Goal: Find specific page/section: Find specific page/section

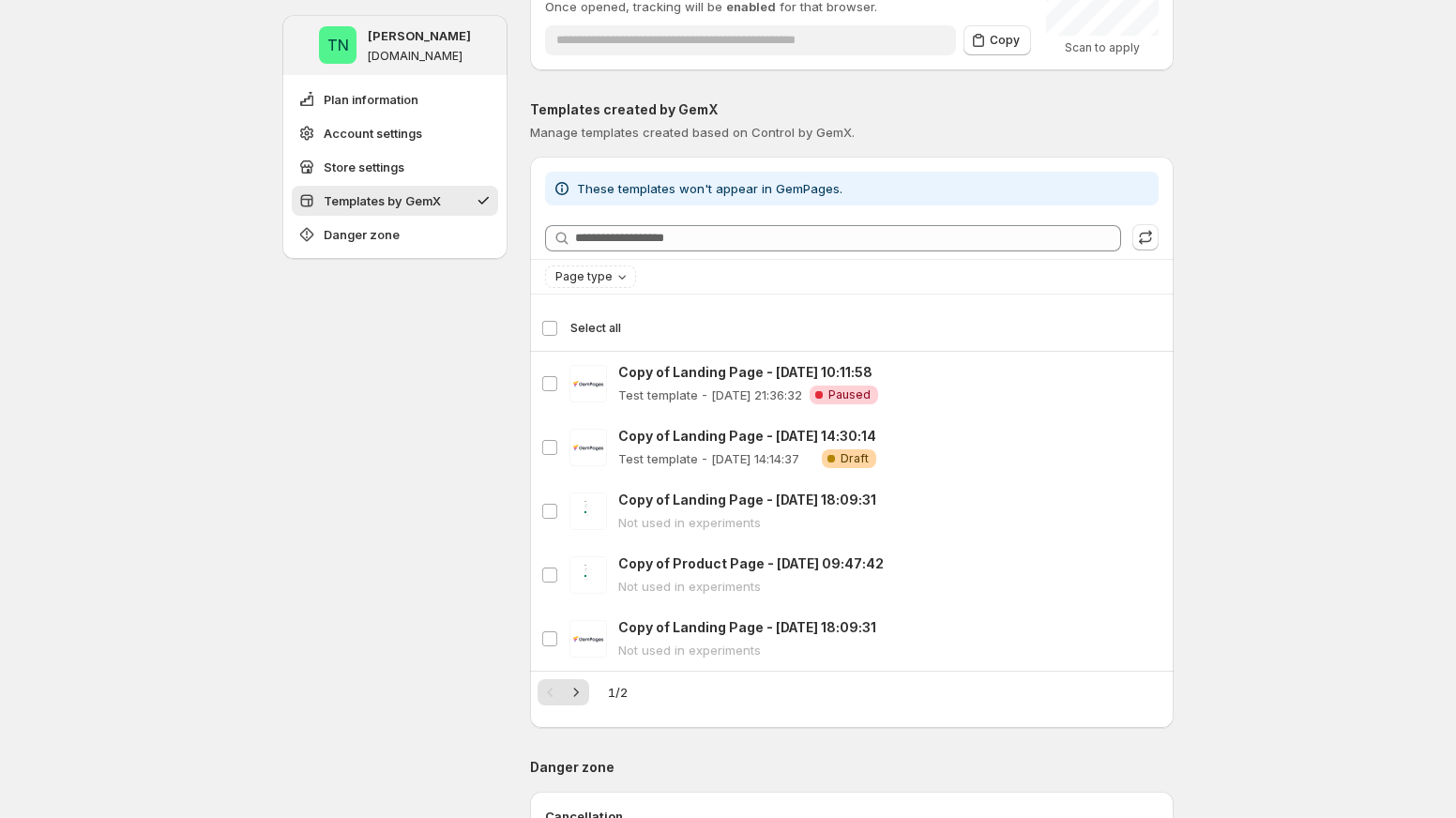
scroll to position [709, 0]
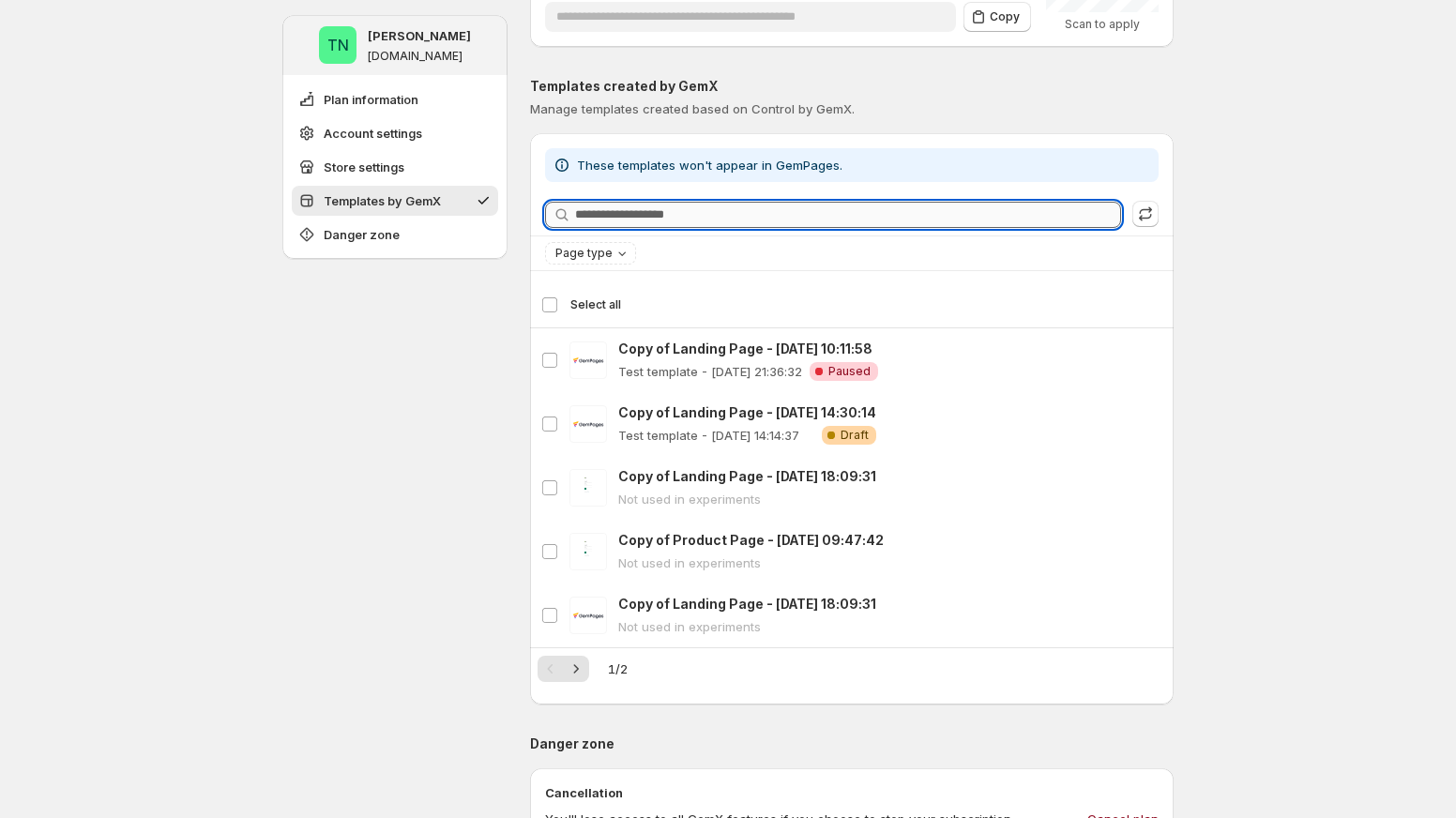
click at [813, 216] on input "Searching templates" at bounding box center [848, 215] width 546 height 26
click at [626, 244] on div "Page type" at bounding box center [592, 253] width 78 height 19
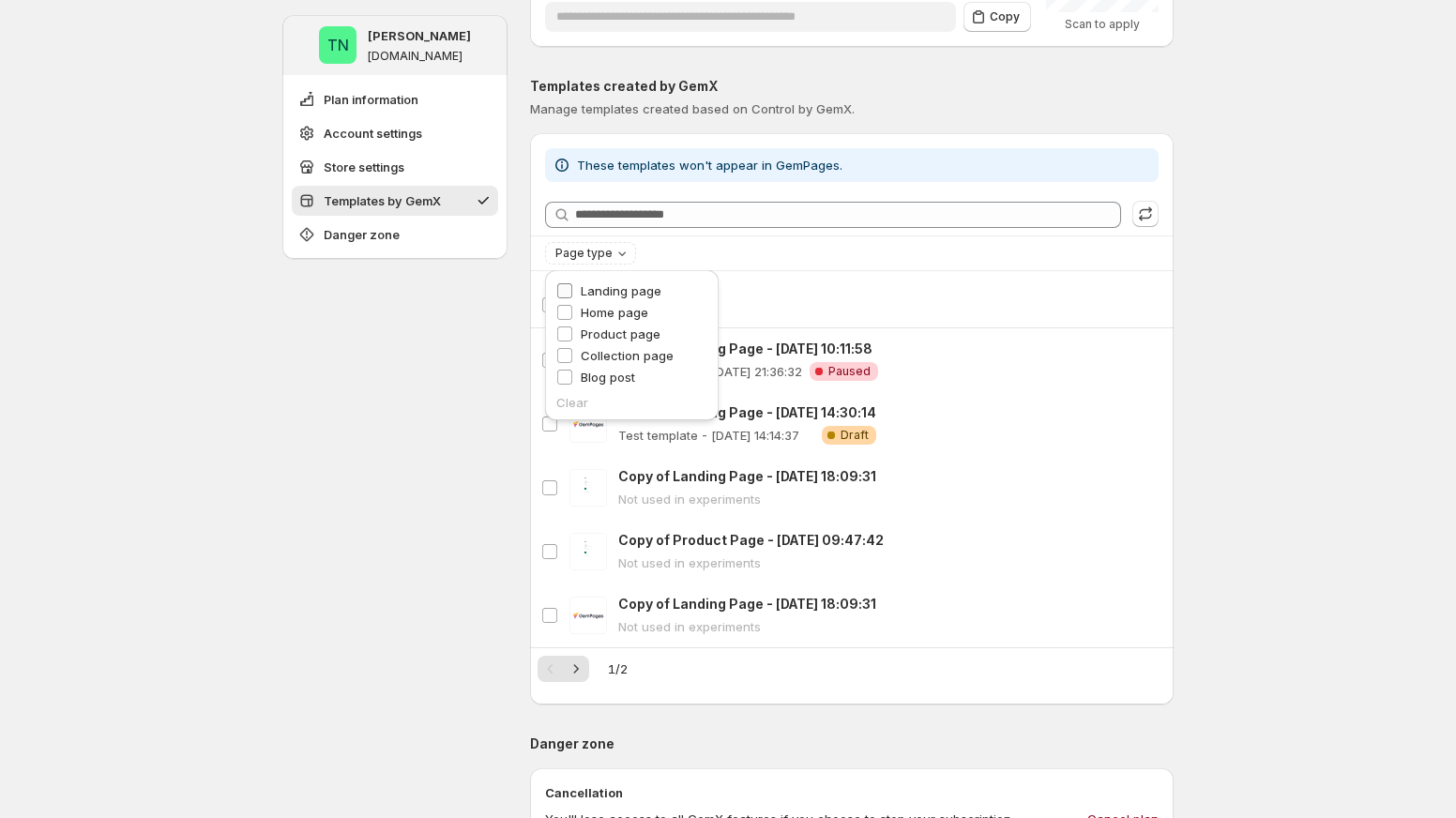
click at [611, 295] on span "Landing page" at bounding box center [620, 291] width 81 height 15
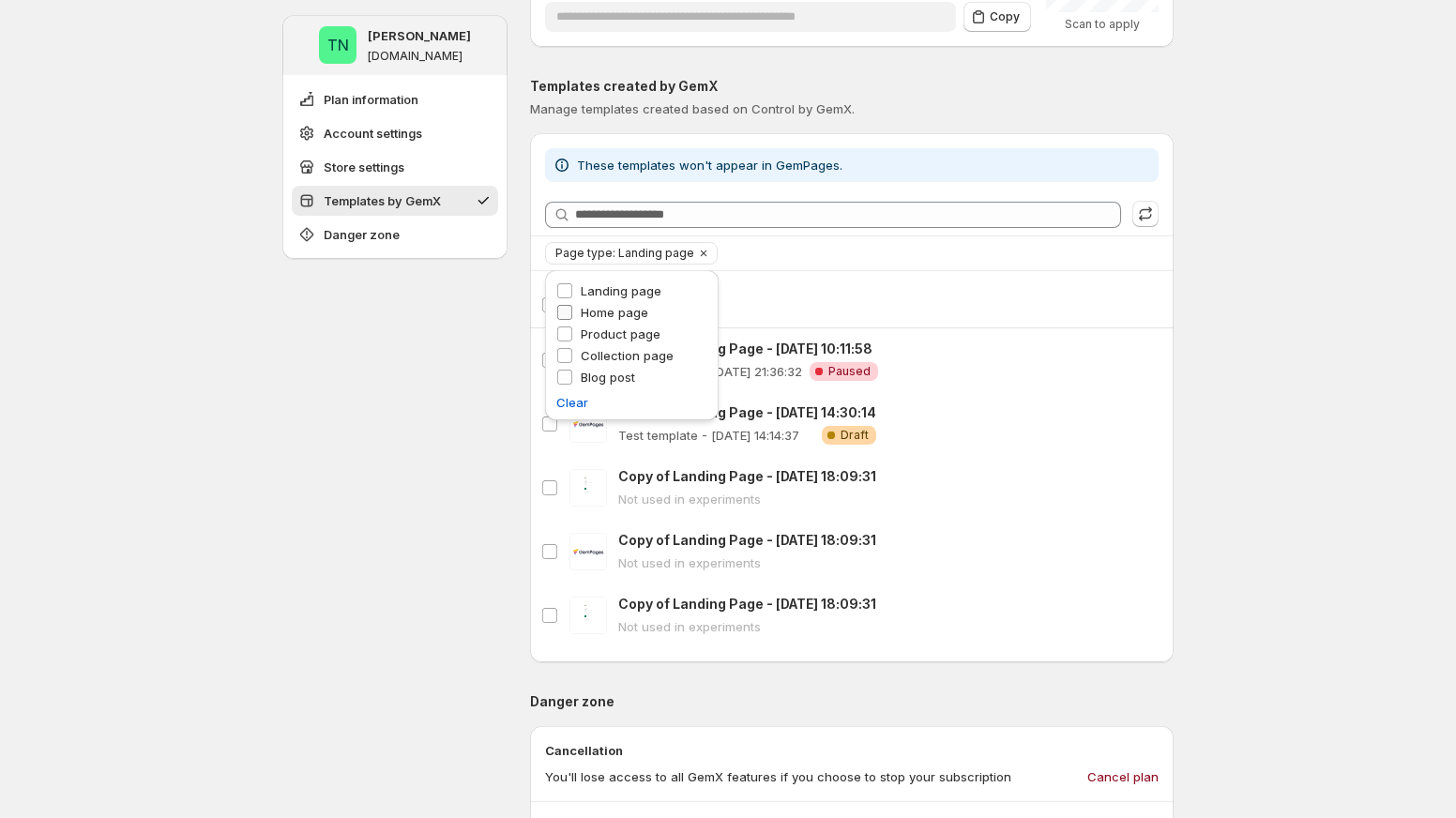
click at [613, 308] on span "Home page" at bounding box center [614, 311] width 68 height 15
click at [613, 332] on span "Product page" at bounding box center [620, 333] width 80 height 15
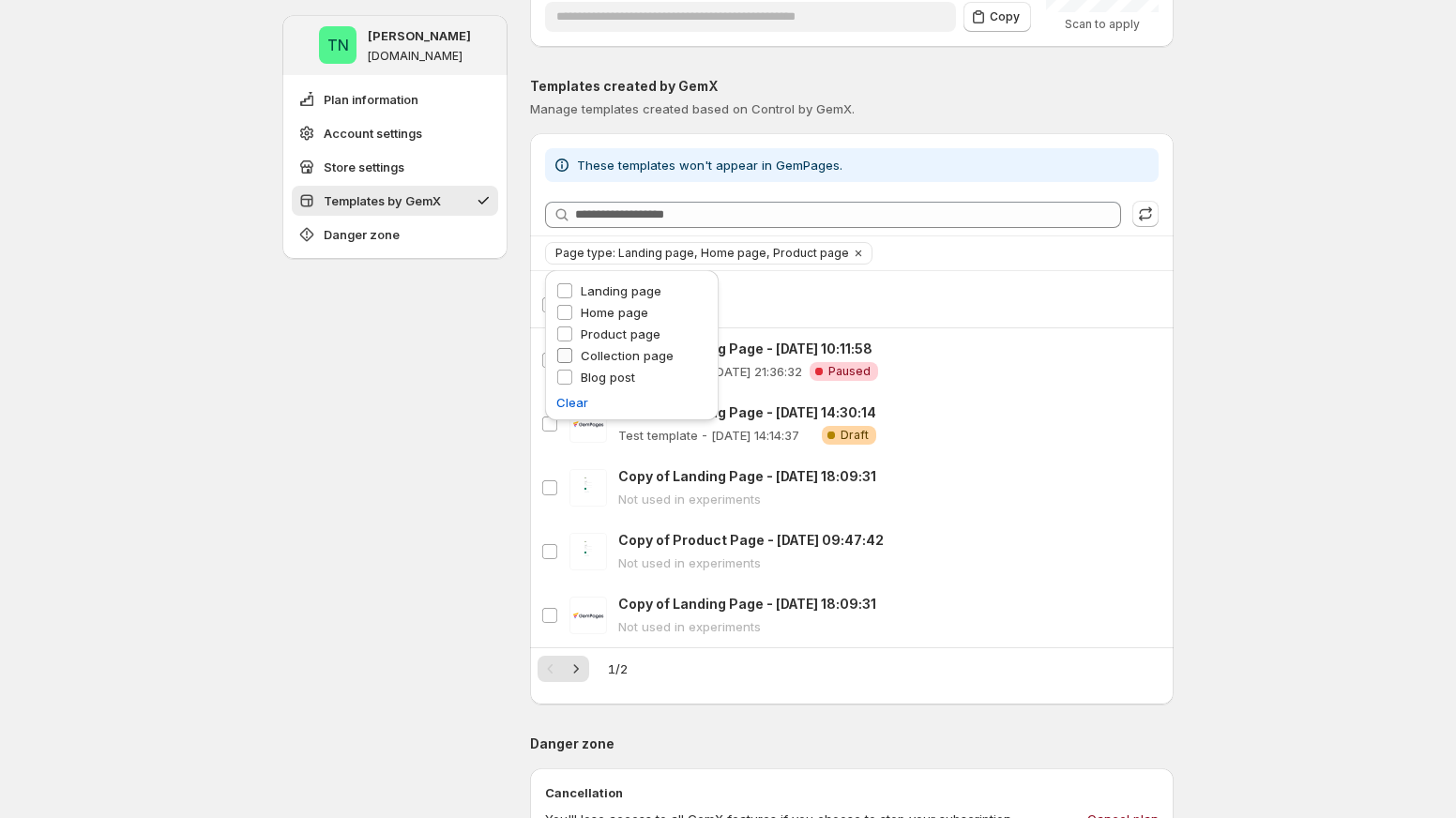
click at [608, 363] on span "Collection page" at bounding box center [626, 355] width 93 height 15
click at [600, 377] on span "Blog post" at bounding box center [607, 376] width 55 height 15
click at [605, 289] on span "Landing page" at bounding box center [620, 291] width 81 height 15
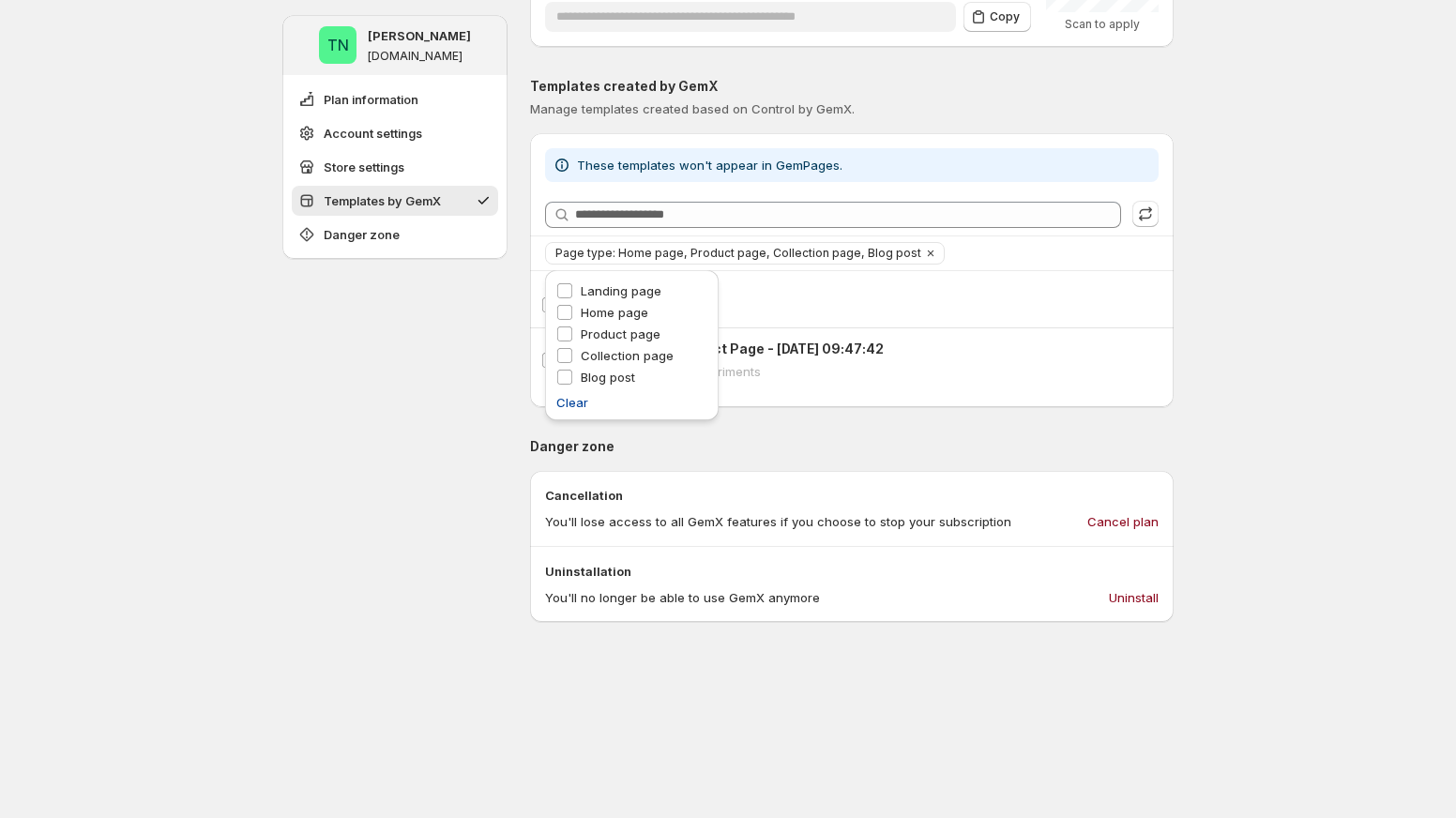
click at [578, 402] on span "Clear" at bounding box center [572, 402] width 32 height 19
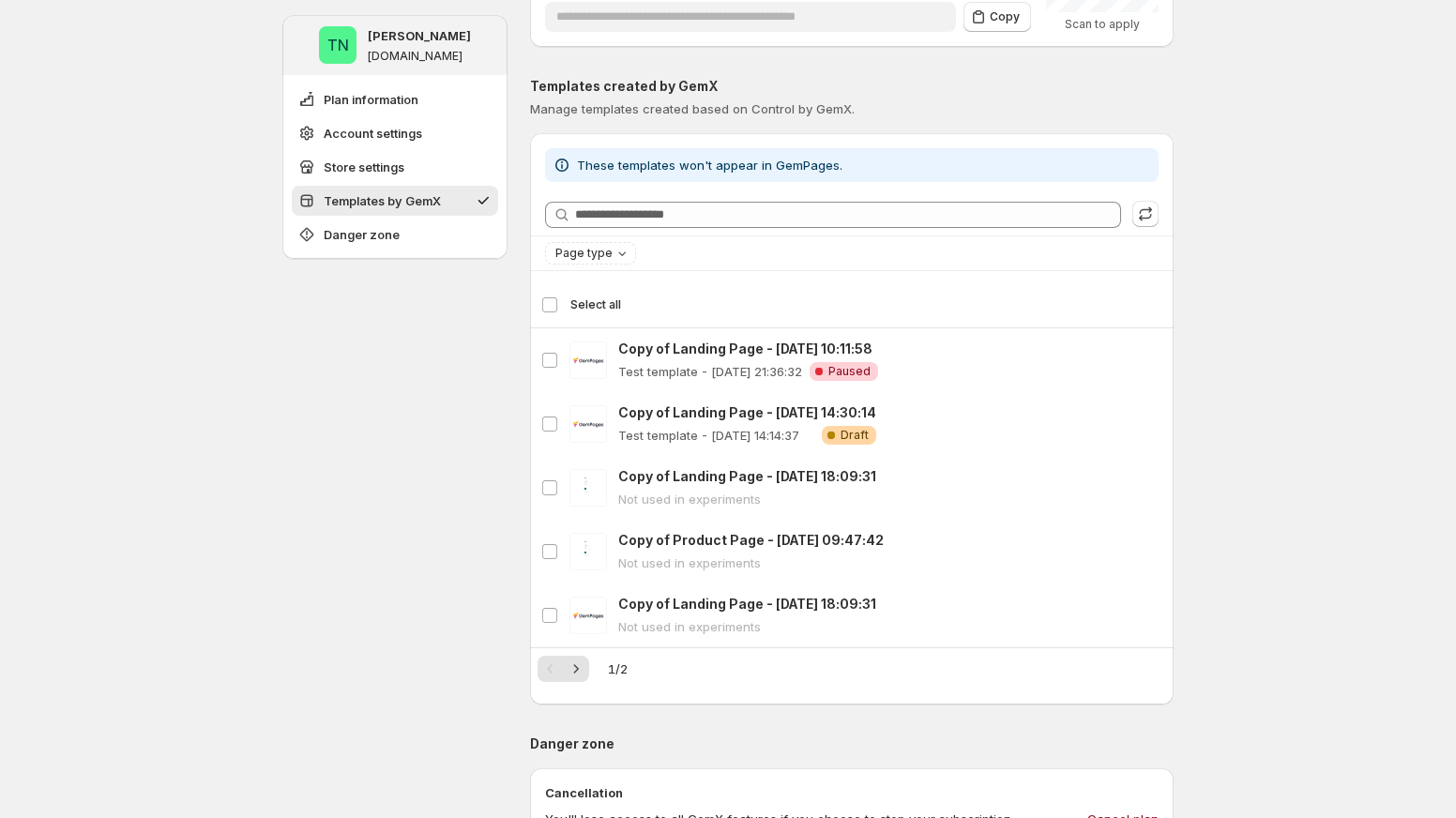
click at [412, 406] on div "TN Tung Ngo tungngo-2.myshopify.com Plan information Account settings Store set…" at bounding box center [395, 381] width 225 height 2143
click at [695, 247] on div "Page type" at bounding box center [852, 253] width 613 height 23
click at [601, 252] on span "Page type" at bounding box center [583, 253] width 57 height 15
click at [577, 290] on label "Landing page" at bounding box center [609, 291] width 105 height 19
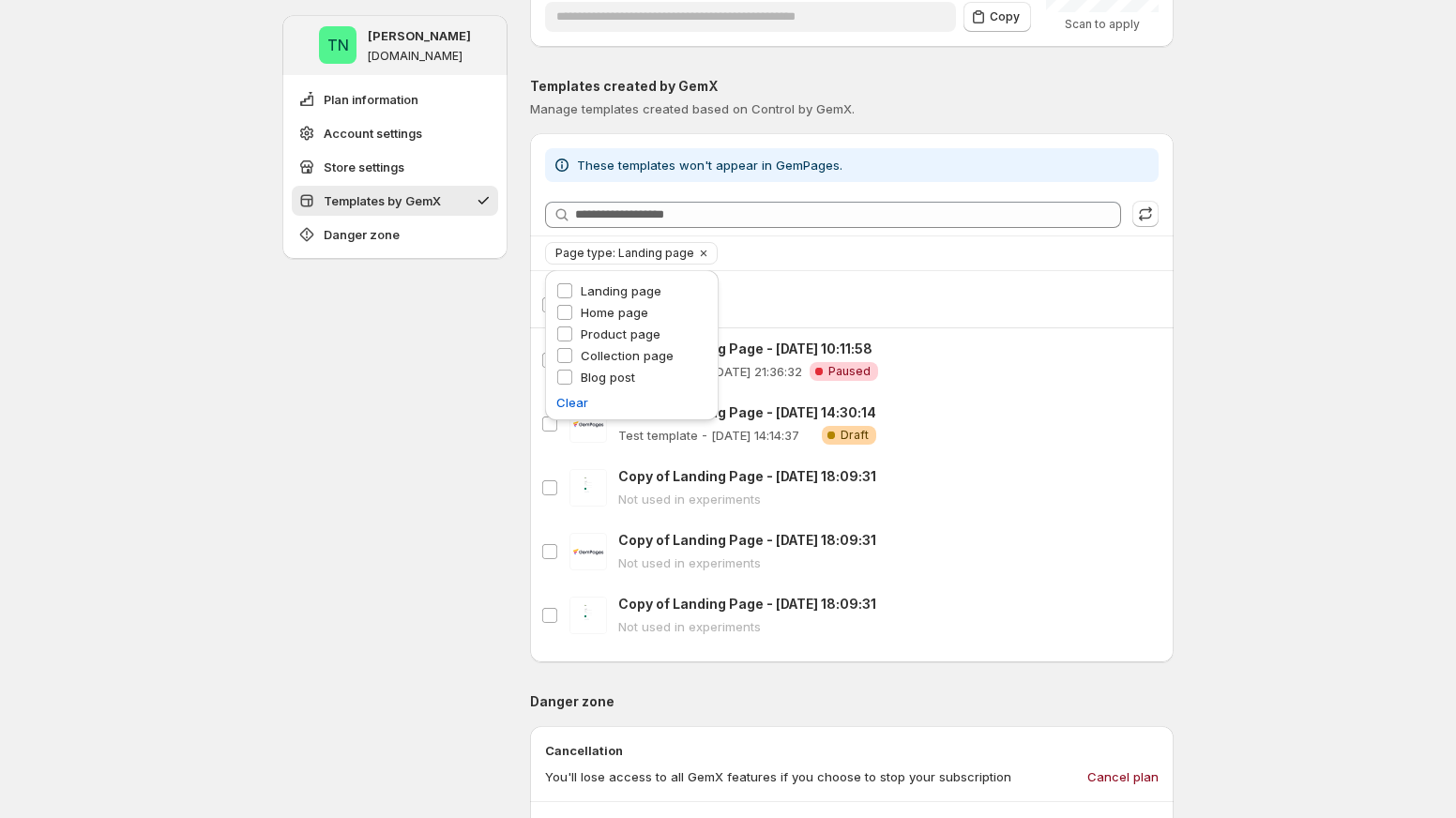
click at [471, 353] on div "TN Tung Ngo tungngo-2.myshopify.com Plan information Account settings Store set…" at bounding box center [395, 360] width 225 height 2100
click at [596, 253] on span "Page type: Landing page" at bounding box center [624, 253] width 138 height 15
click at [592, 321] on div "Home page" at bounding box center [632, 313] width 151 height 22
click at [599, 334] on span "Product page" at bounding box center [620, 333] width 80 height 15
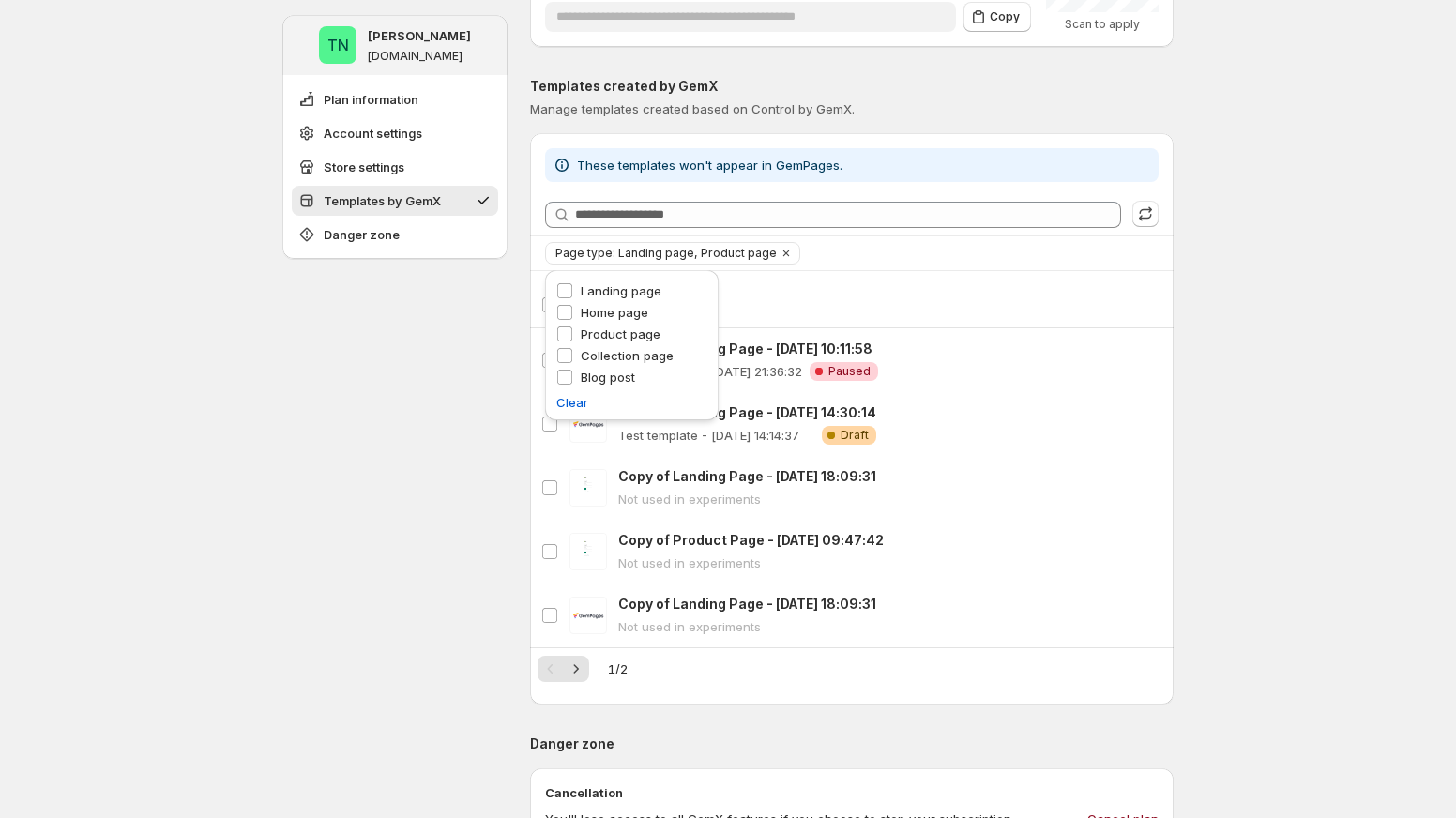
click at [404, 357] on div "TN Tung Ngo tungngo-2.myshopify.com Plan information Account settings Store set…" at bounding box center [395, 381] width 225 height 2143
click at [783, 256] on icon "Clear" at bounding box center [786, 254] width 6 height 6
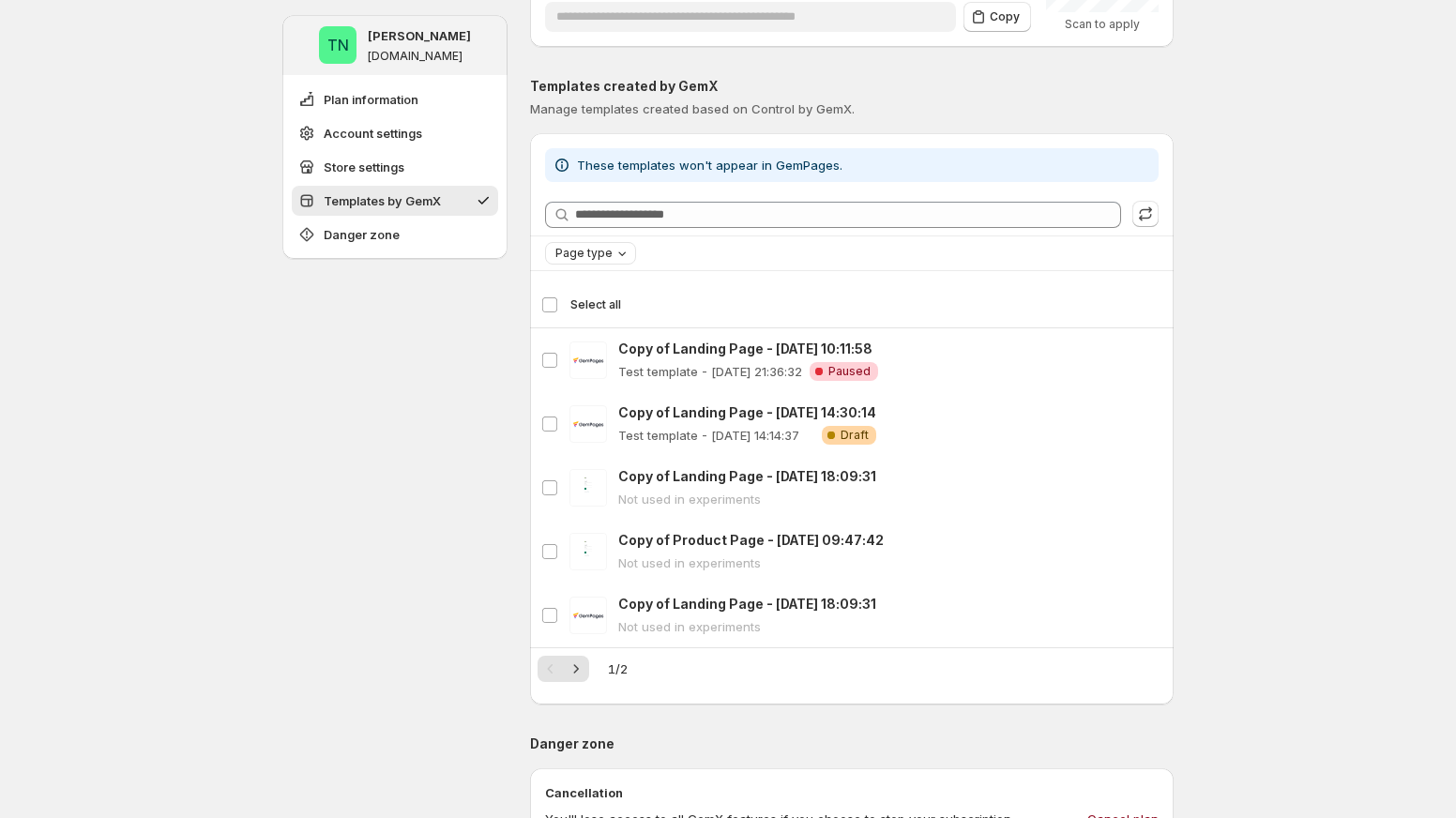
click at [803, 256] on div "Page type" at bounding box center [852, 253] width 613 height 23
click at [1144, 211] on icon "button" at bounding box center [1144, 213] width 19 height 19
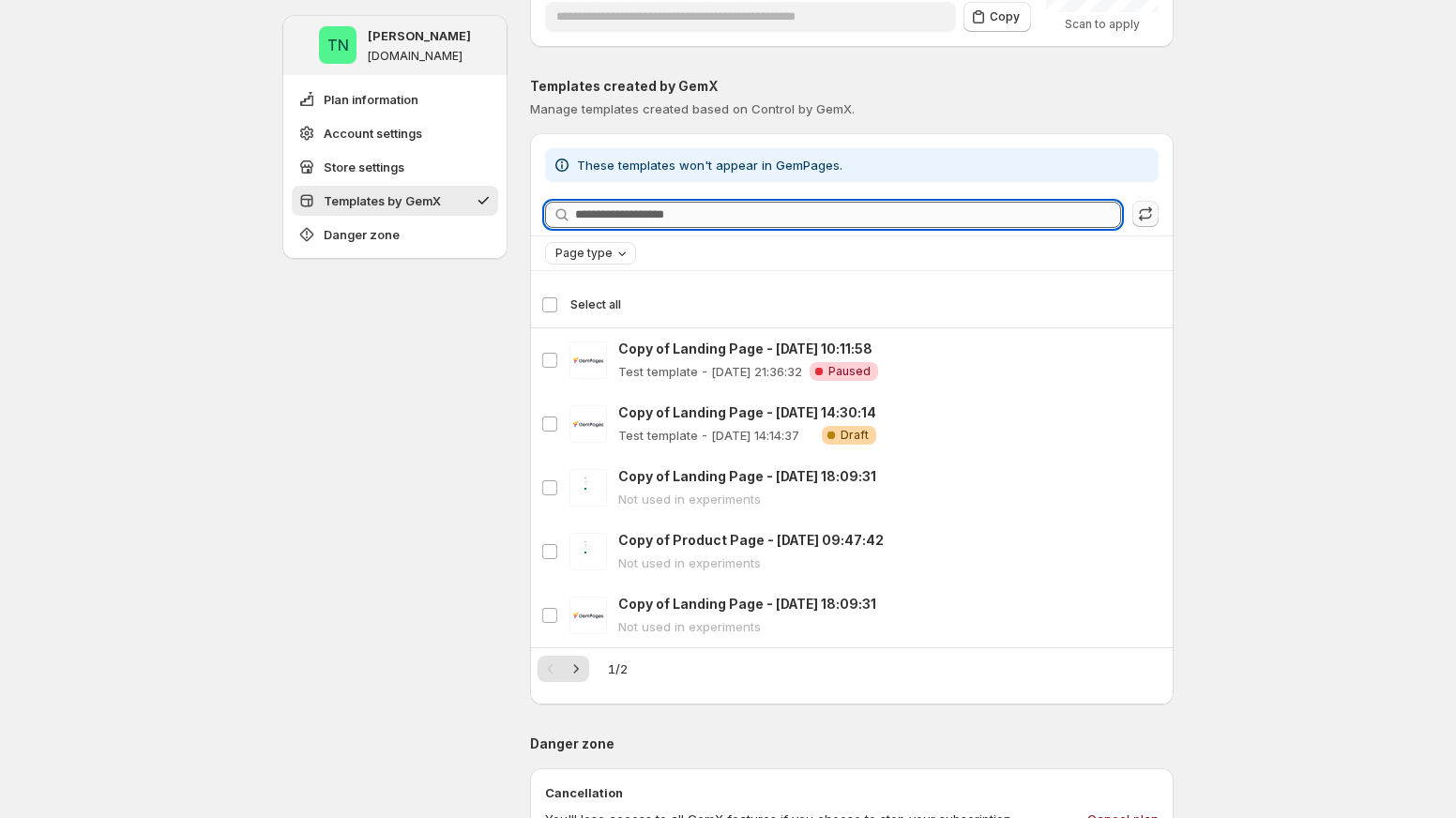
click at [1058, 214] on input "Searching templates" at bounding box center [848, 215] width 546 height 26
